Goal: Check status

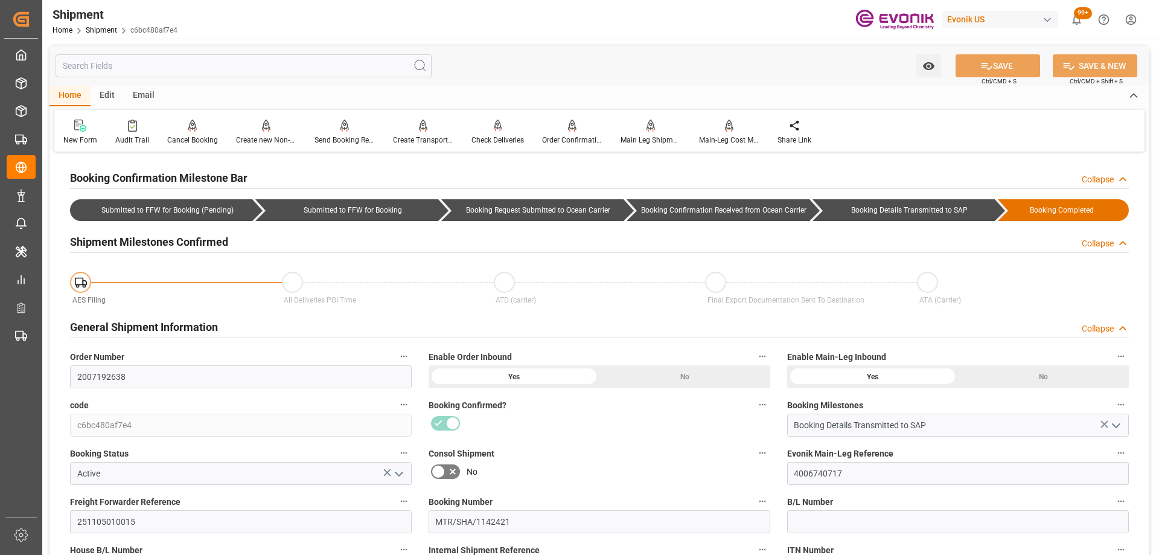
scroll to position [483, 0]
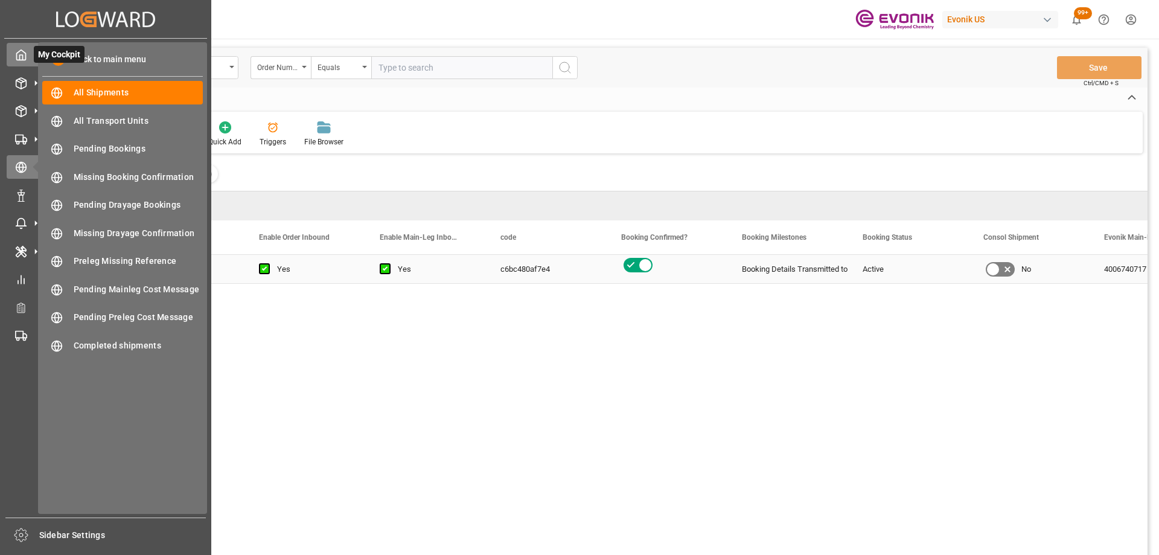
click at [28, 66] on div "My Cockpit My Cockpit" at bounding box center [106, 55] width 198 height 24
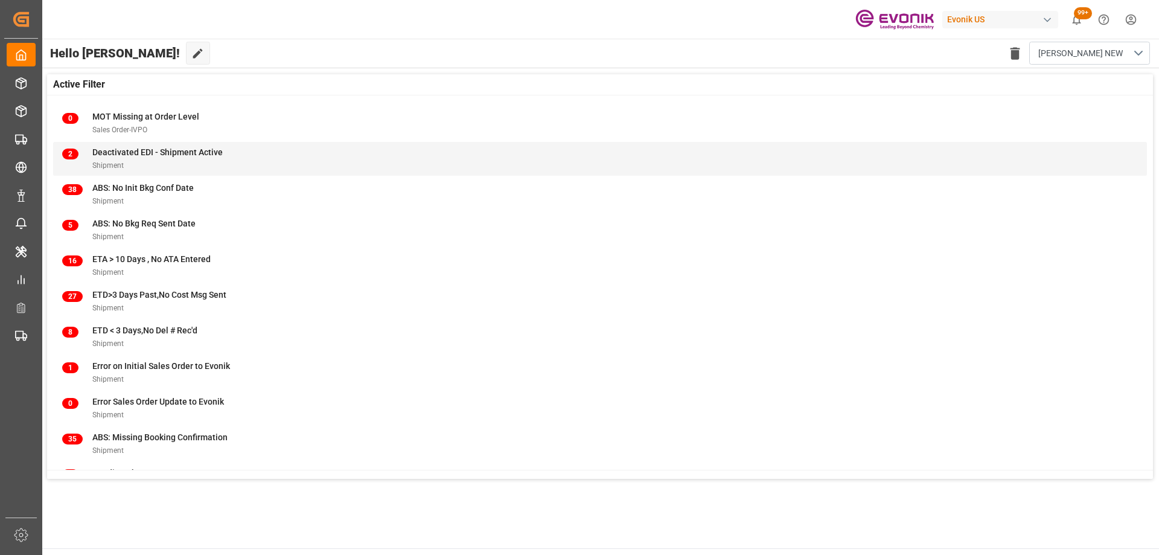
click at [222, 156] on div "2 Deactivated EDI - Shipment Active Shipment" at bounding box center [600, 158] width 1076 height 25
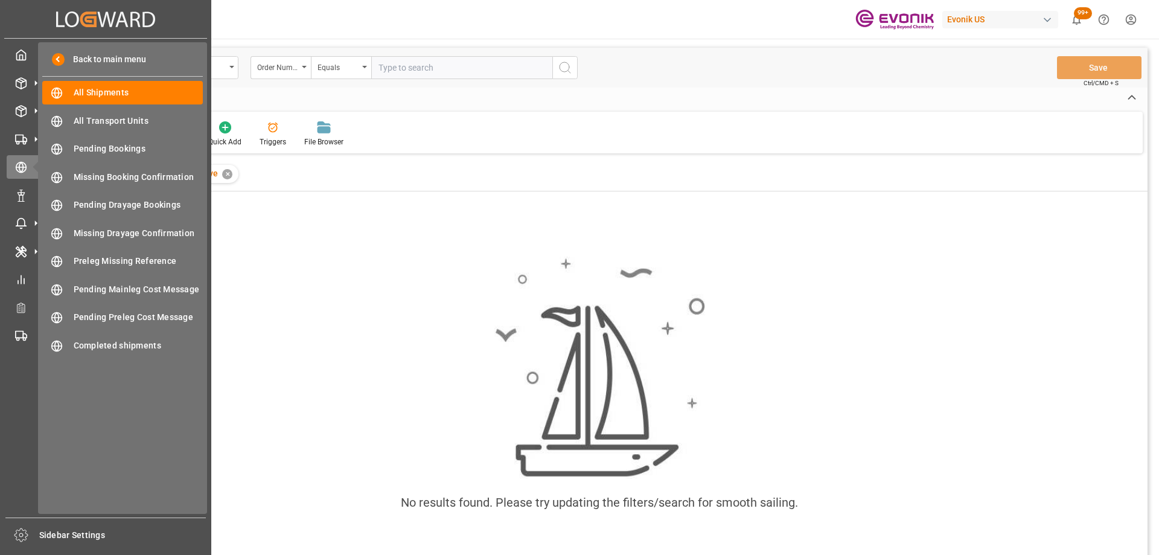
click at [14, 33] on div "Created by potrace 1.15, written by Peter Selinger 2001-2017 Created by potrace…" at bounding box center [105, 19] width 203 height 38
